Goal: Find specific page/section: Find specific page/section

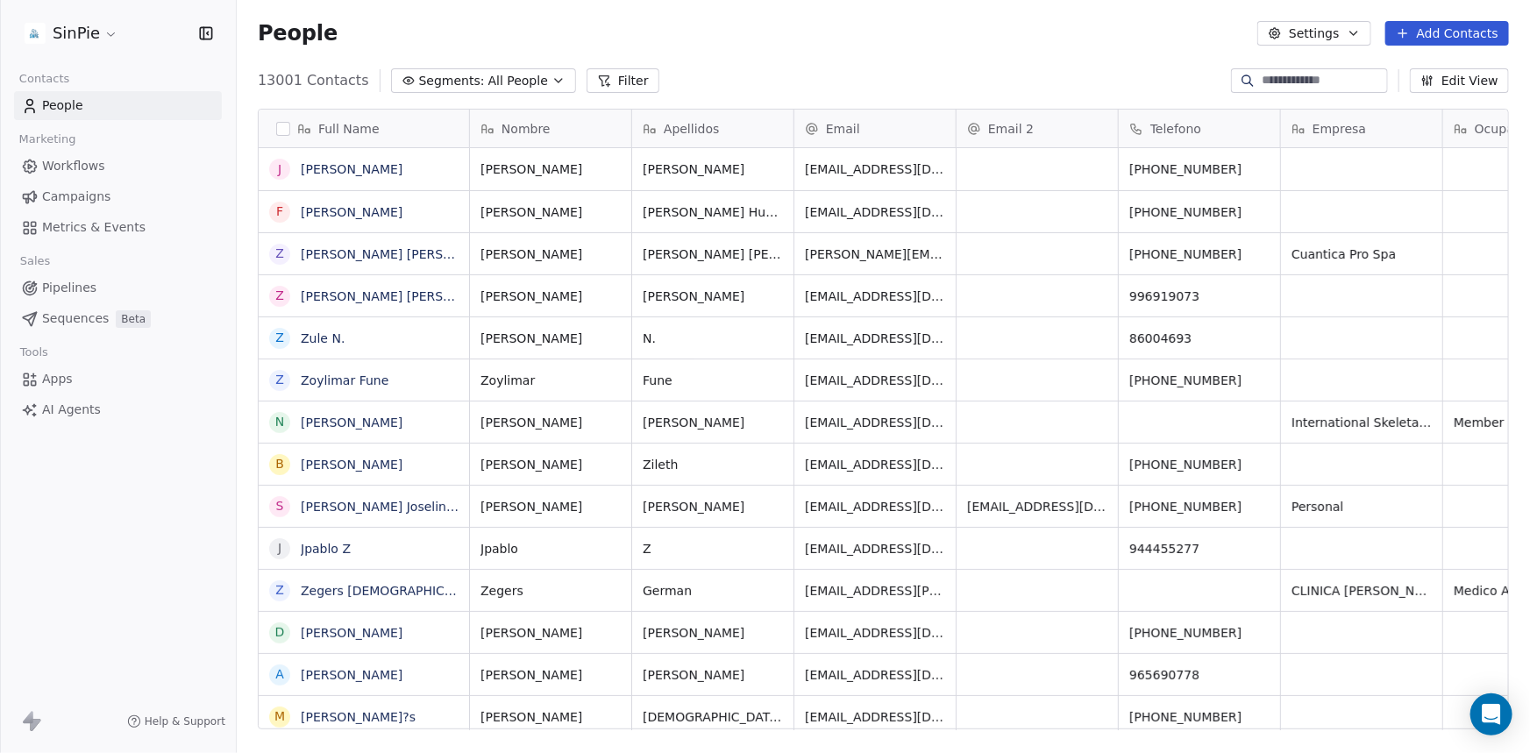
scroll to position [650, 1281]
click at [109, 35] on html "SinPie Contacts People Marketing Workflows Campaigns Metrics & Events Sales Pip…" at bounding box center [765, 376] width 1530 height 753
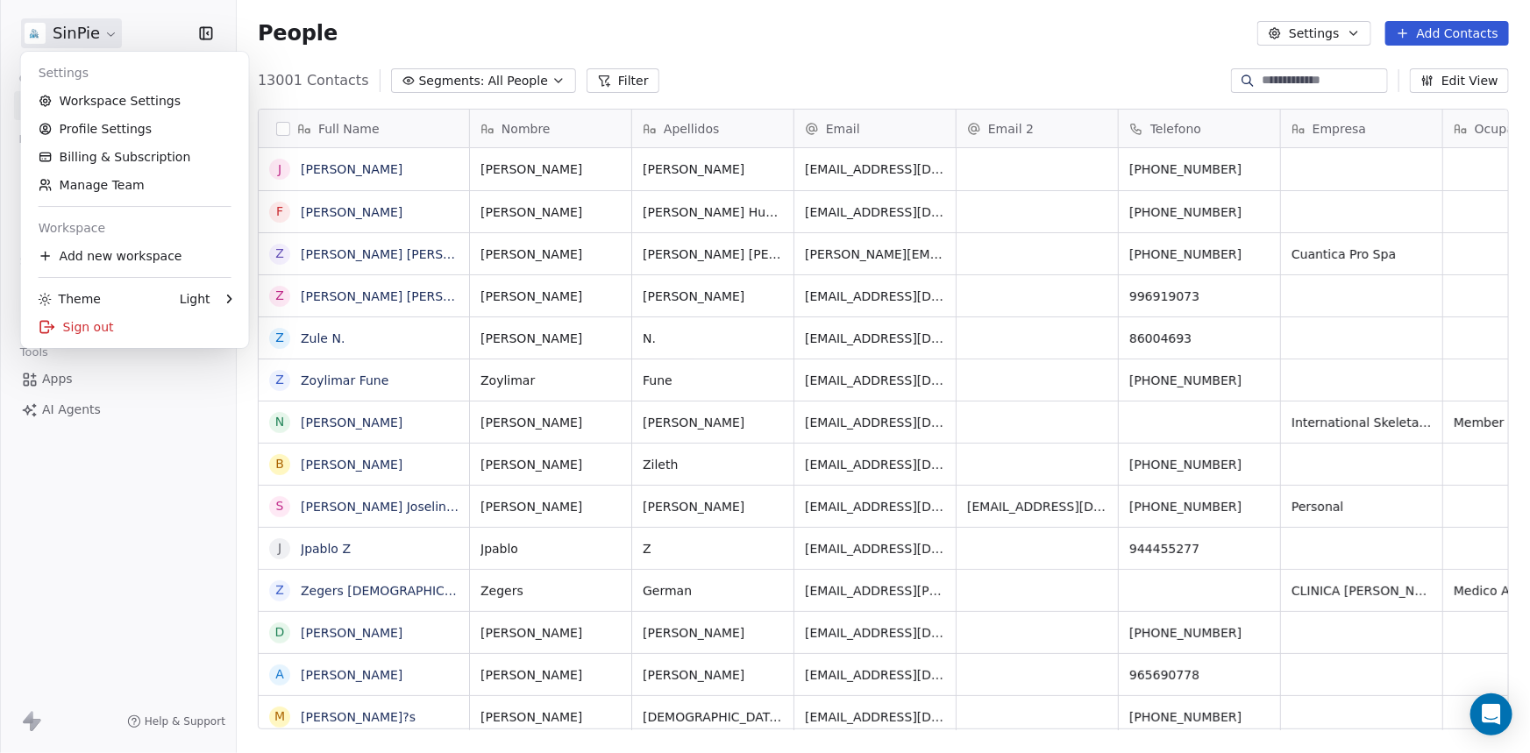
click at [109, 35] on html "SinPie Contacts People Marketing Workflows Campaigns Metrics & Events Sales Pip…" at bounding box center [765, 376] width 1530 height 753
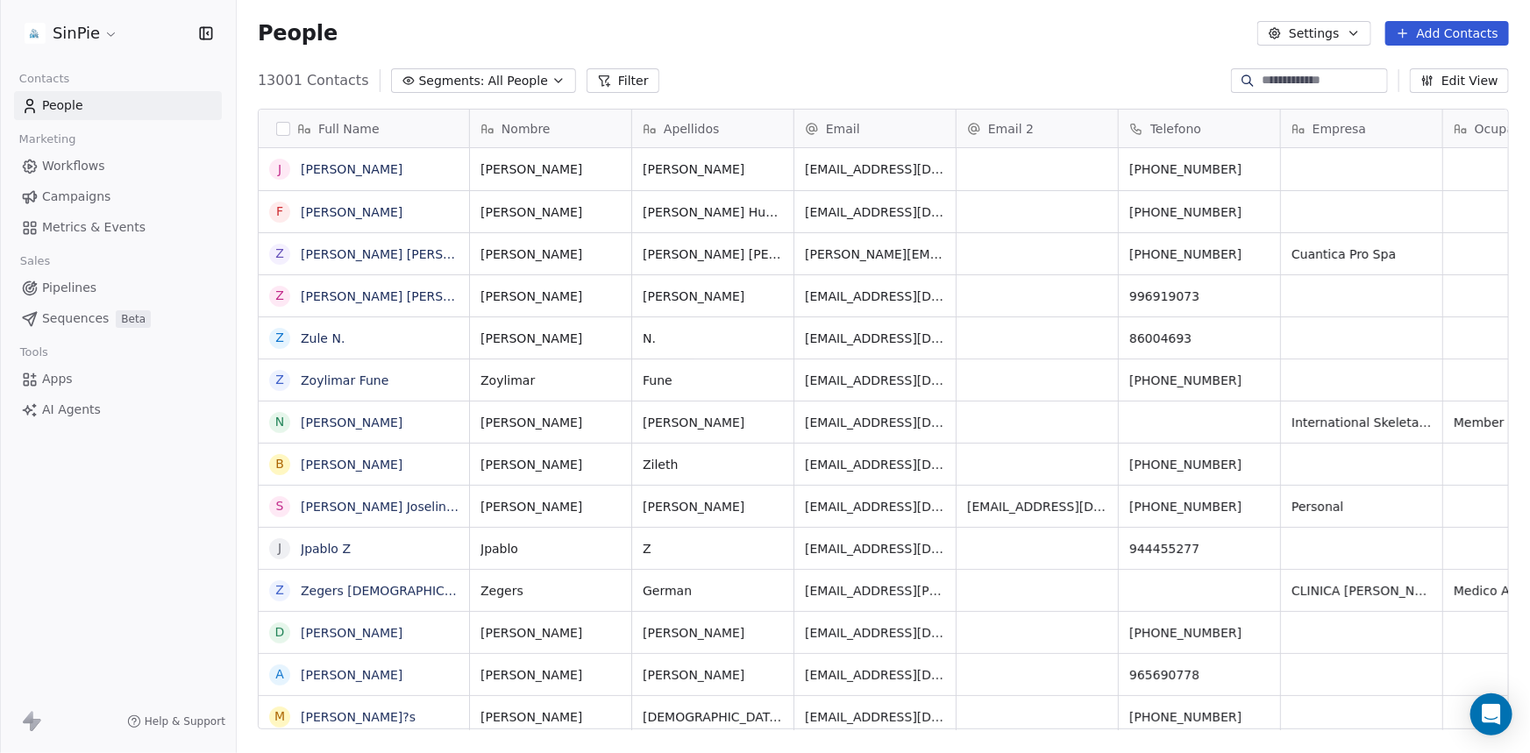
click at [106, 35] on html "SinPie Contacts People Marketing Workflows Campaigns Metrics & Events Sales Pip…" at bounding box center [765, 376] width 1530 height 753
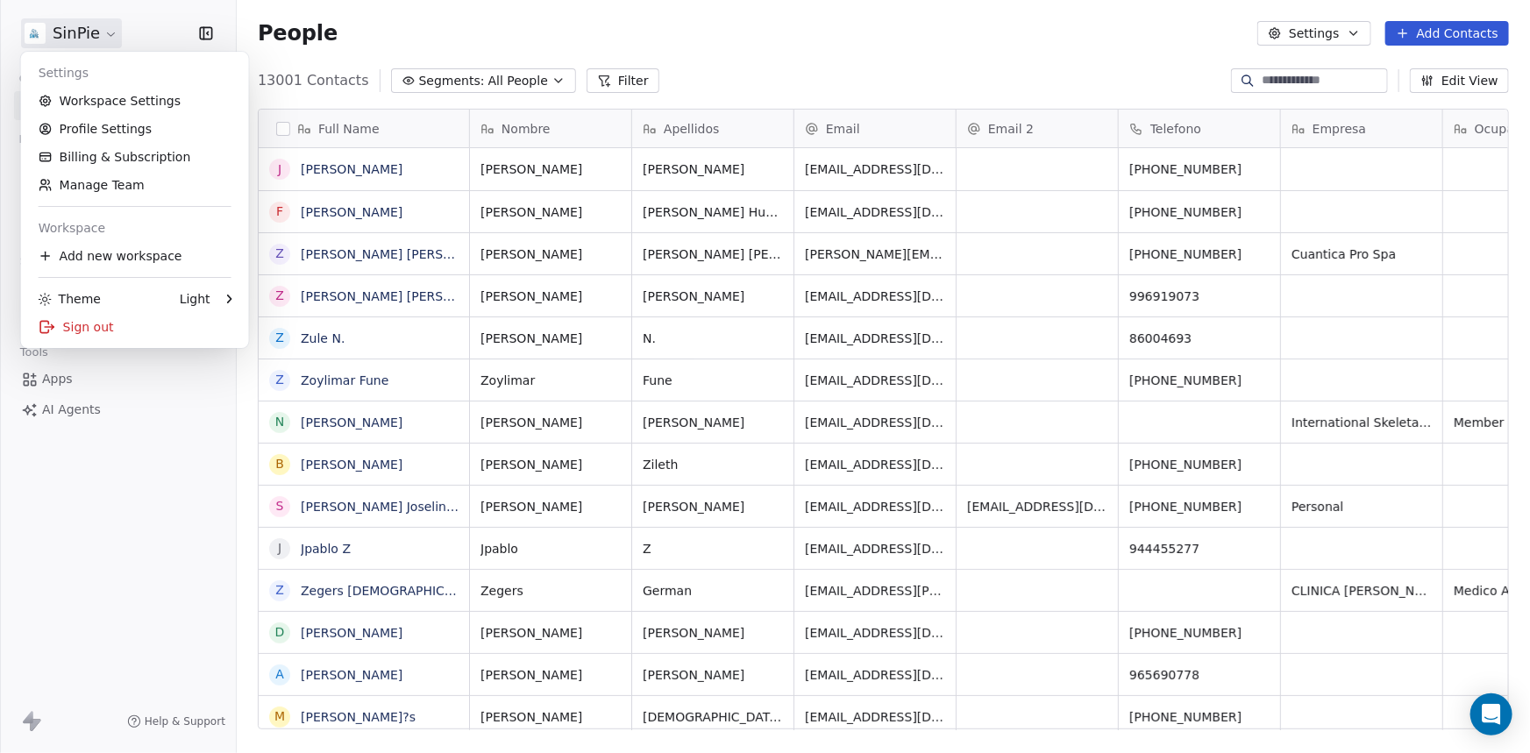
click at [106, 35] on html "SinPie Contacts People Marketing Workflows Campaigns Metrics & Events Sales Pip…" at bounding box center [765, 376] width 1530 height 753
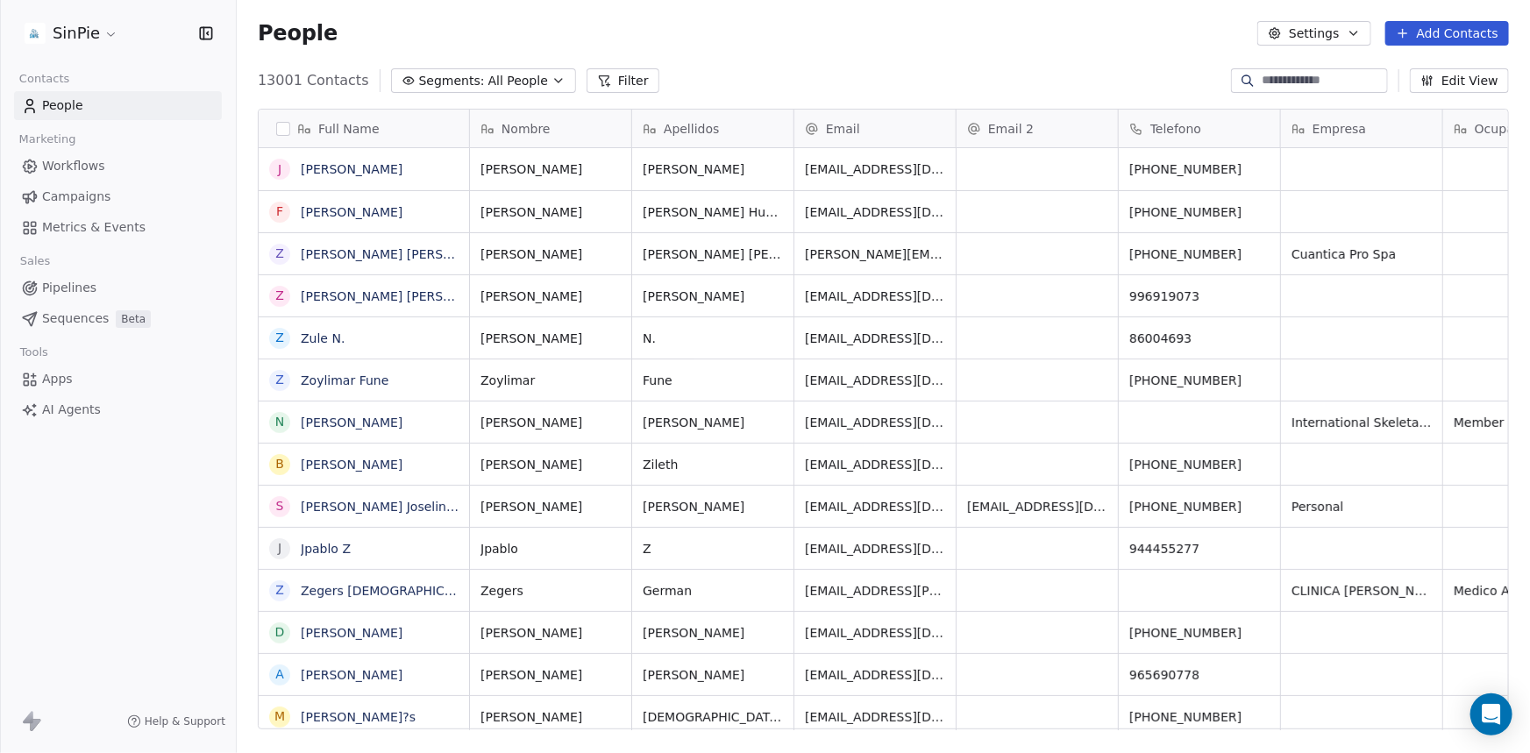
click at [106, 35] on html "SinPie Contacts People Marketing Workflows Campaigns Metrics & Events Sales Pip…" at bounding box center [765, 376] width 1530 height 753
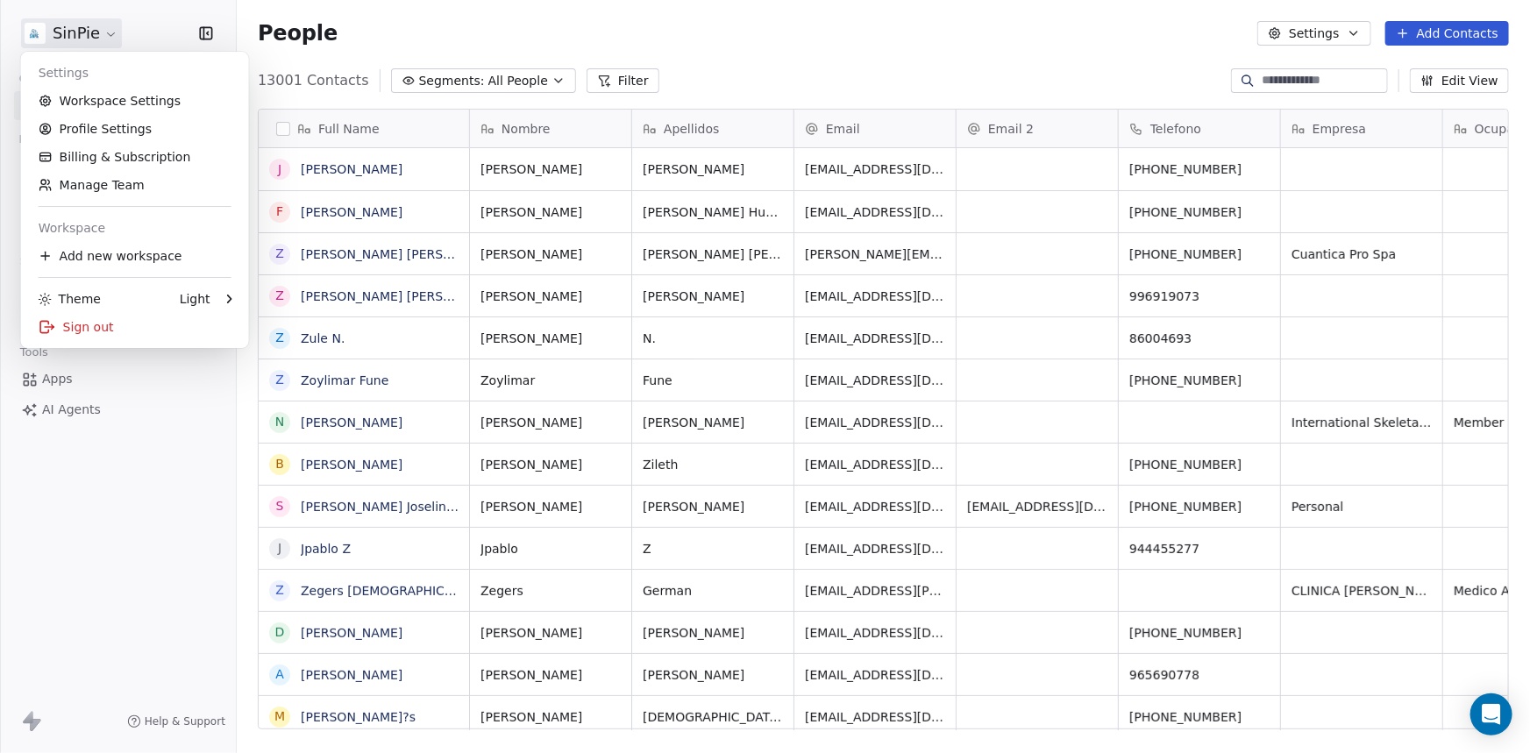
click at [106, 35] on html "SinPie Contacts People Marketing Workflows Campaigns Metrics & Events Sales Pip…" at bounding box center [765, 376] width 1530 height 753
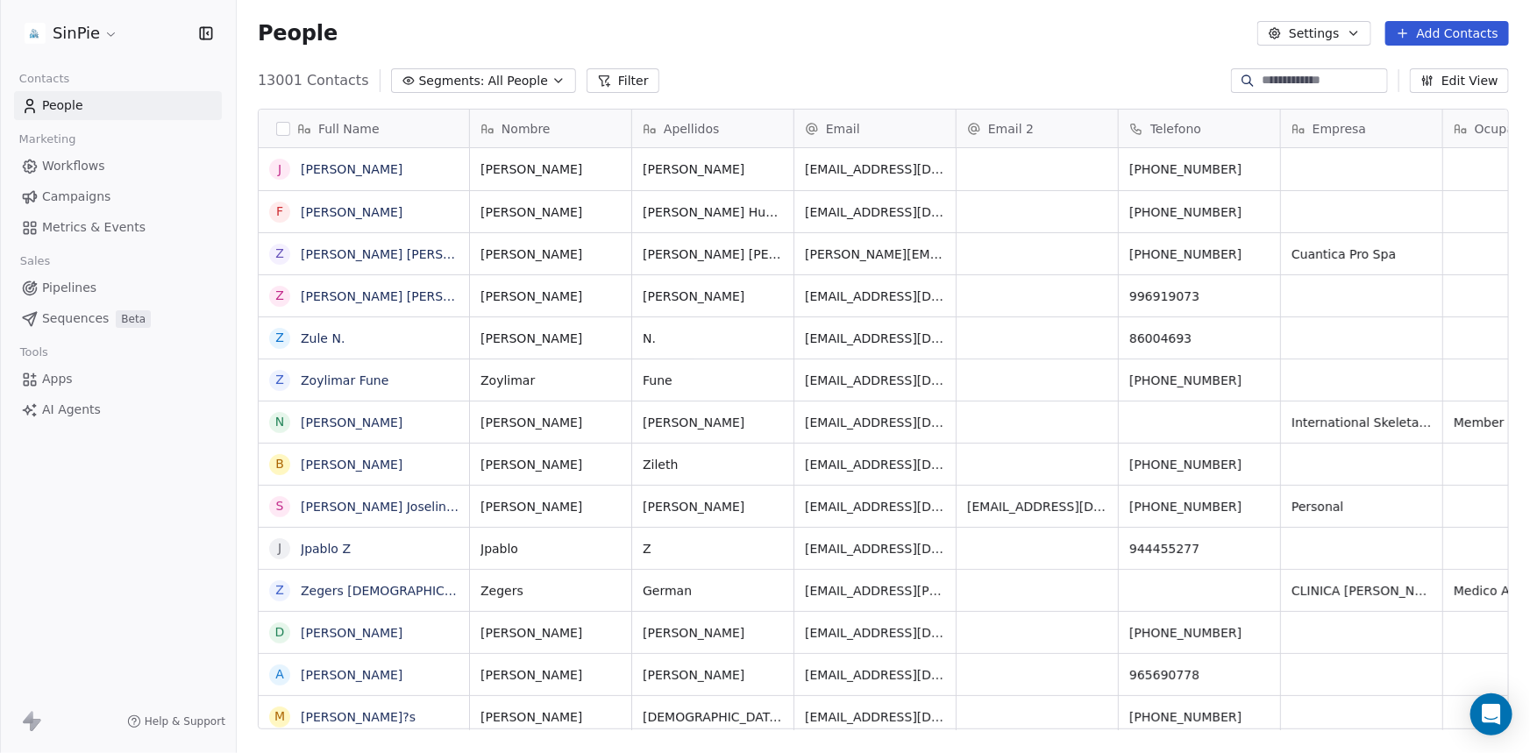
click at [485, 35] on div "People Settings Add Contacts" at bounding box center [883, 33] width 1251 height 25
click at [552, 79] on icon "button" at bounding box center [559, 81] width 14 height 14
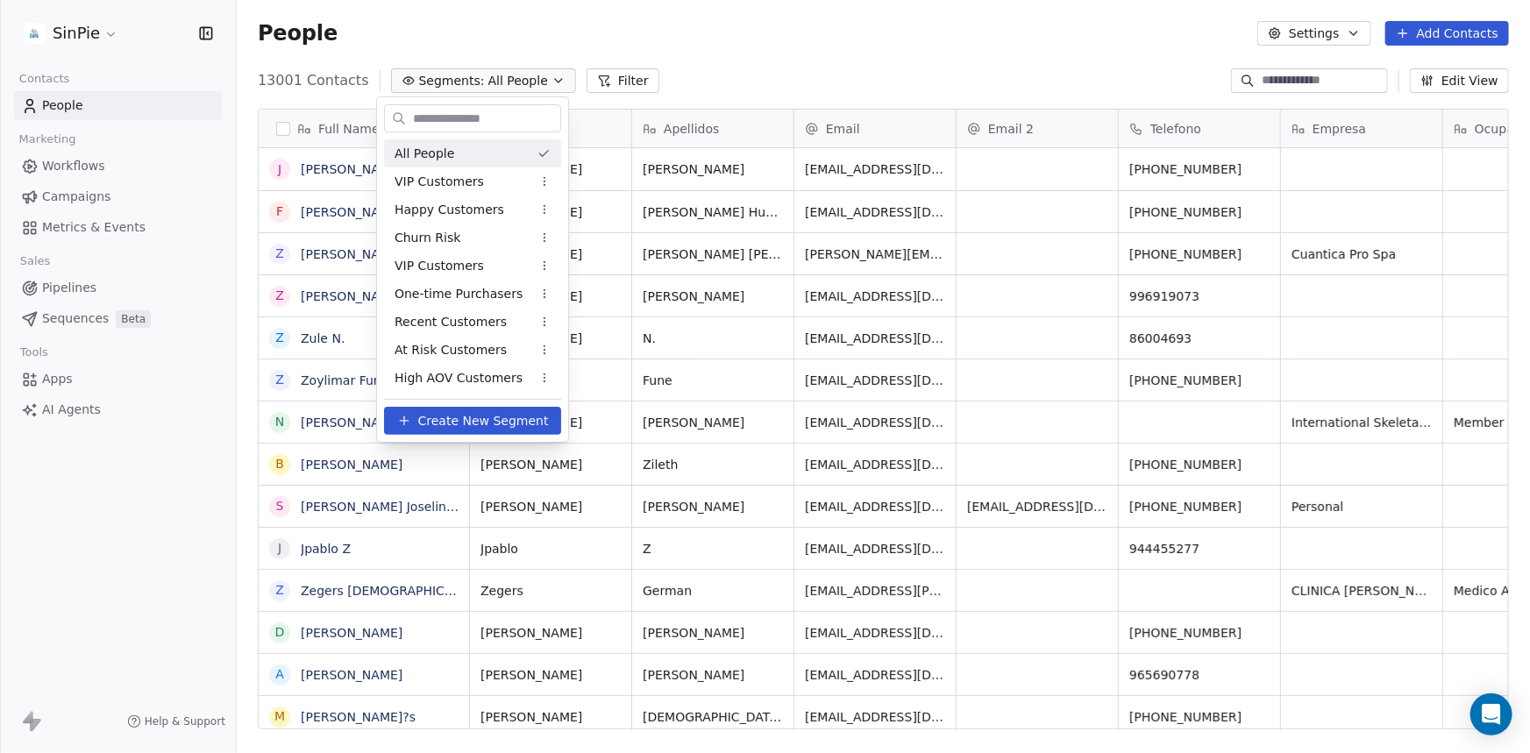
click at [535, 79] on html "SinPie Contacts People Marketing Workflows Campaigns Metrics & Events Sales Pip…" at bounding box center [765, 376] width 1530 height 753
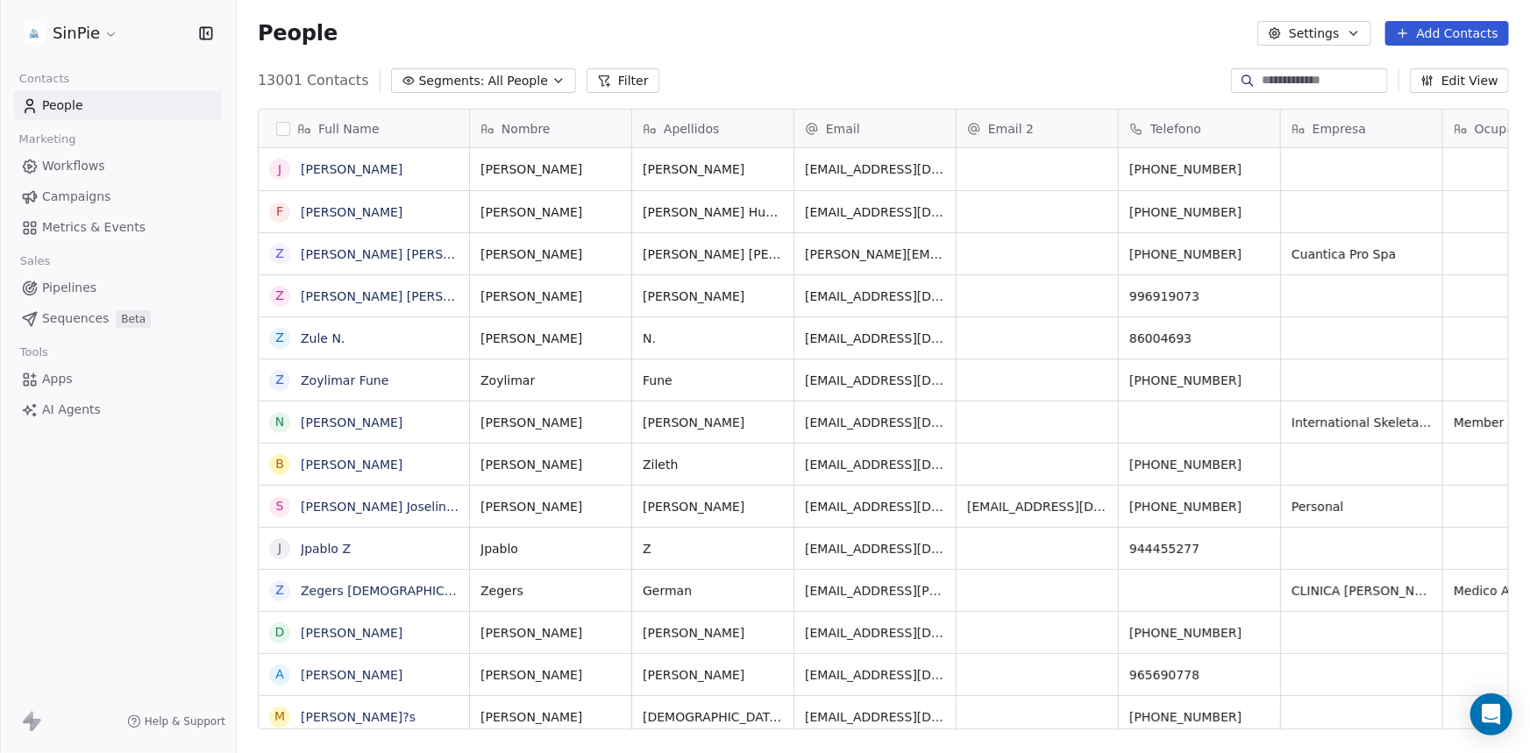
click at [1357, 32] on icon "button" at bounding box center [1353, 34] width 7 height 4
click at [1357, 32] on html "SinPie Contacts People Marketing Workflows Campaigns Metrics & Events Sales Pip…" at bounding box center [765, 376] width 1530 height 753
click at [1073, 39] on div "People Settings Add Contacts" at bounding box center [883, 33] width 1251 height 25
